Goal: Information Seeking & Learning: Learn about a topic

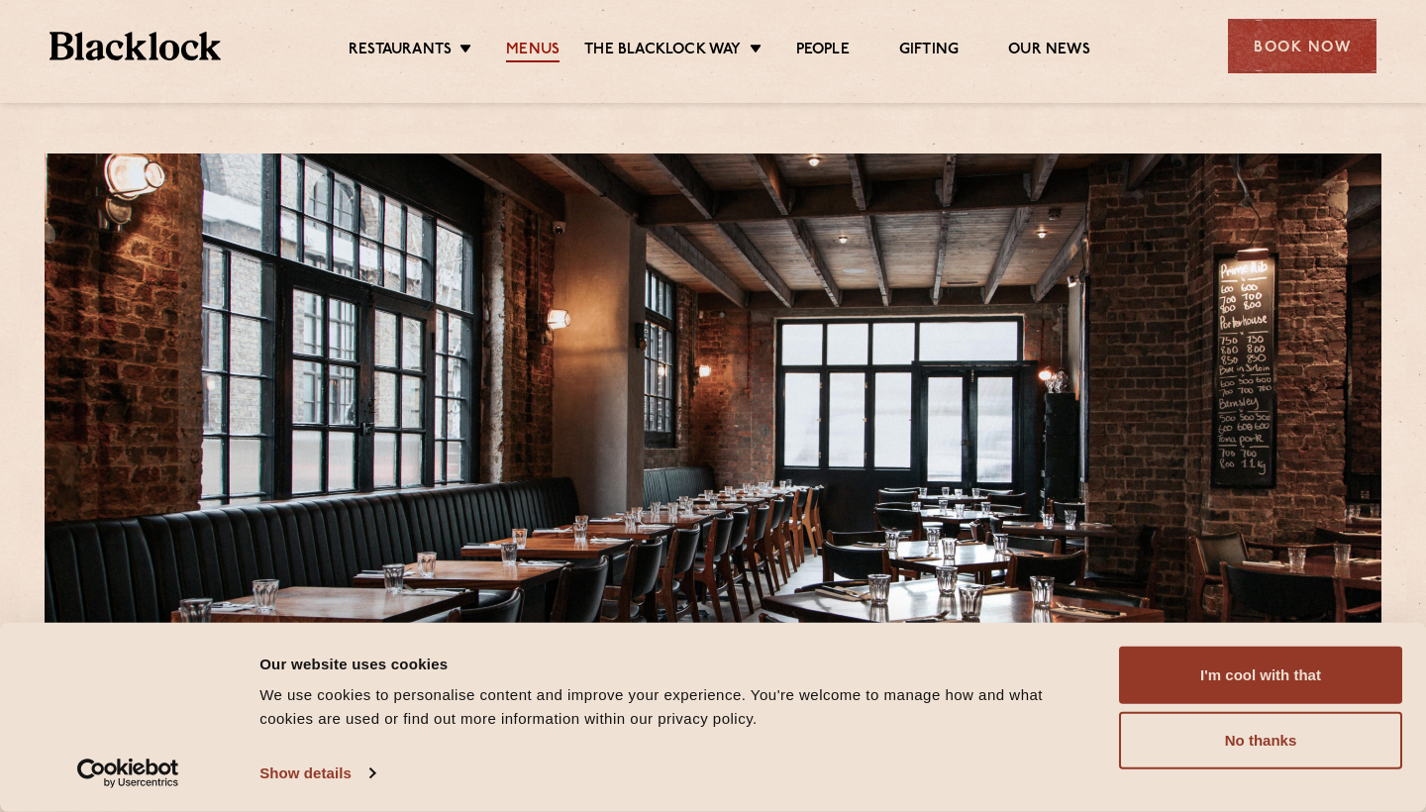
click at [521, 55] on link "Menus" at bounding box center [532, 52] width 53 height 22
